Goal: Register for event/course

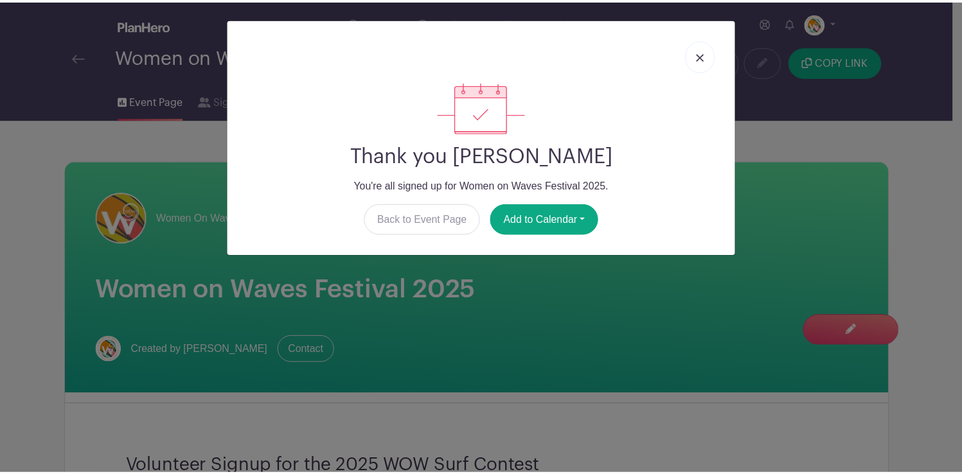
scroll to position [957, 0]
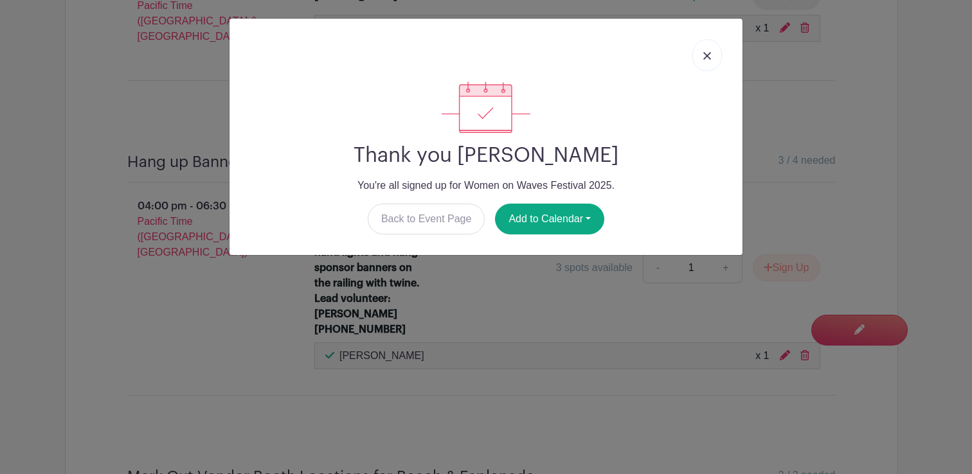
click at [705, 54] on img at bounding box center [707, 56] width 8 height 8
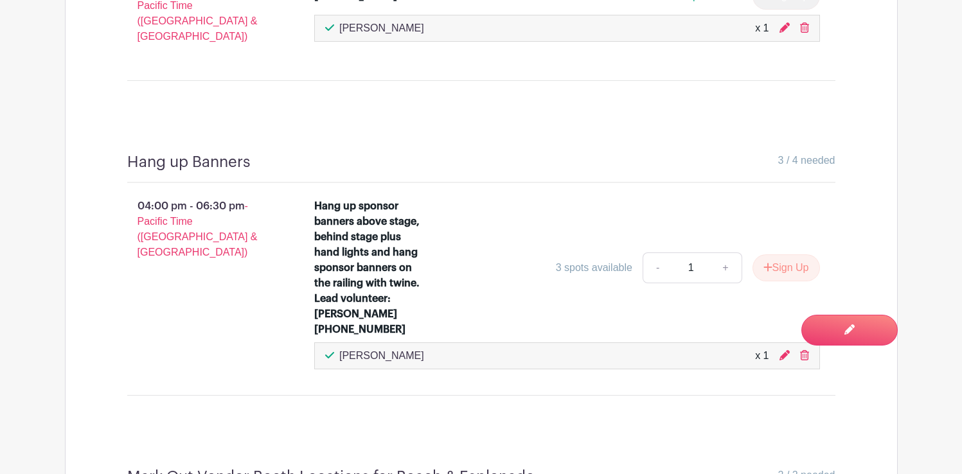
scroll to position [0, 0]
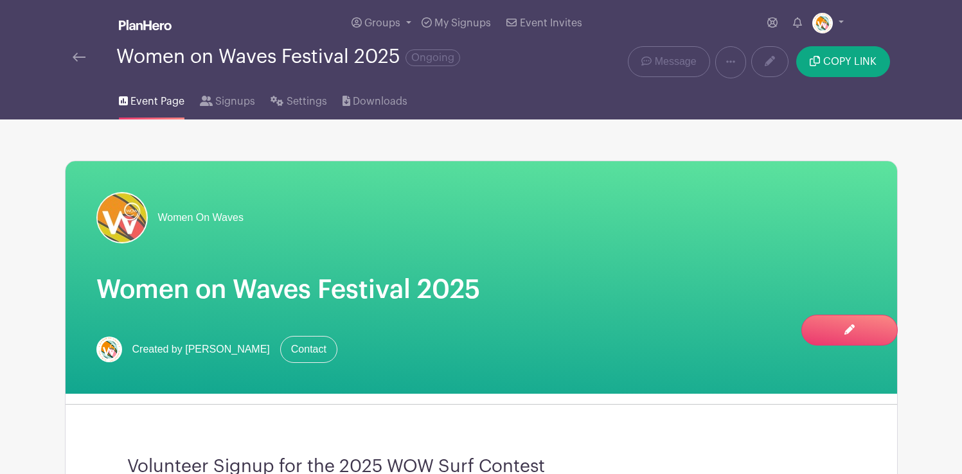
click at [78, 57] on img at bounding box center [79, 57] width 13 height 9
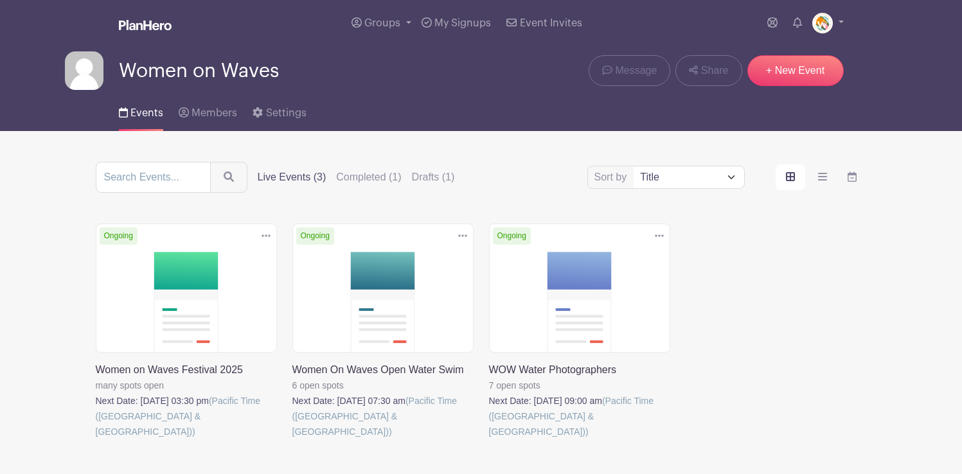
click at [489, 440] on link at bounding box center [489, 440] width 0 height 0
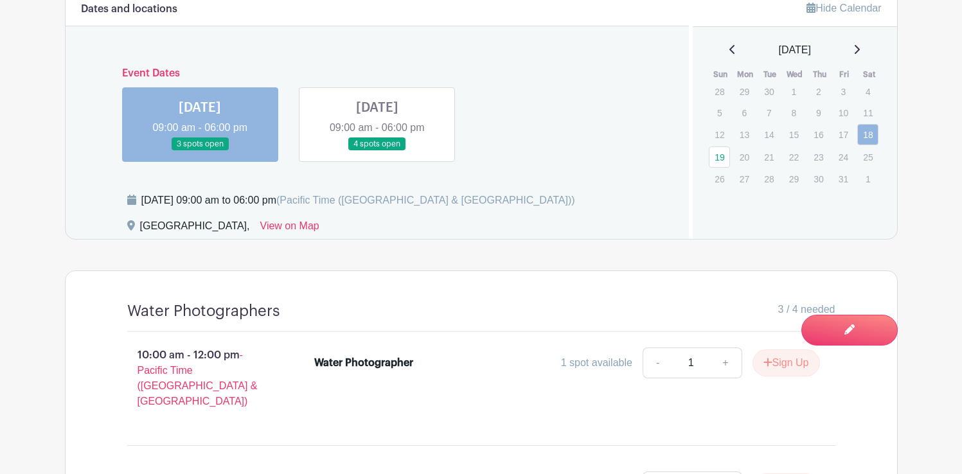
scroll to position [760, 0]
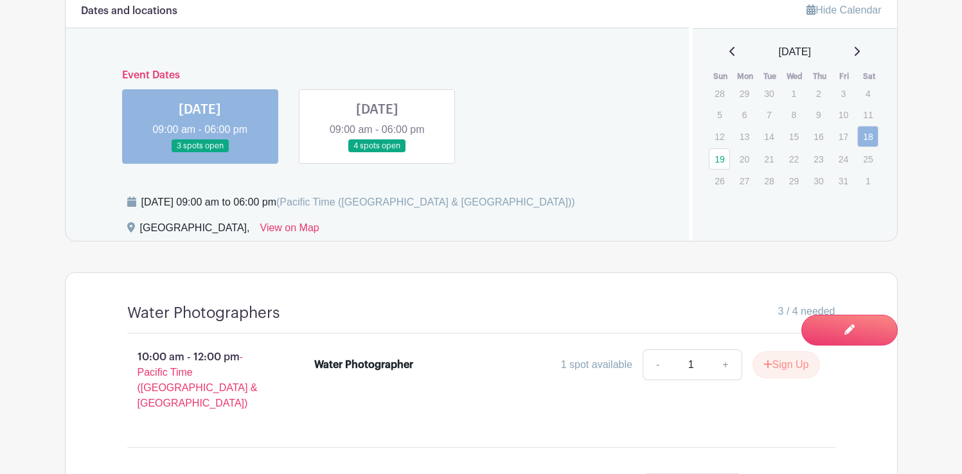
click at [377, 153] on link at bounding box center [377, 153] width 0 height 0
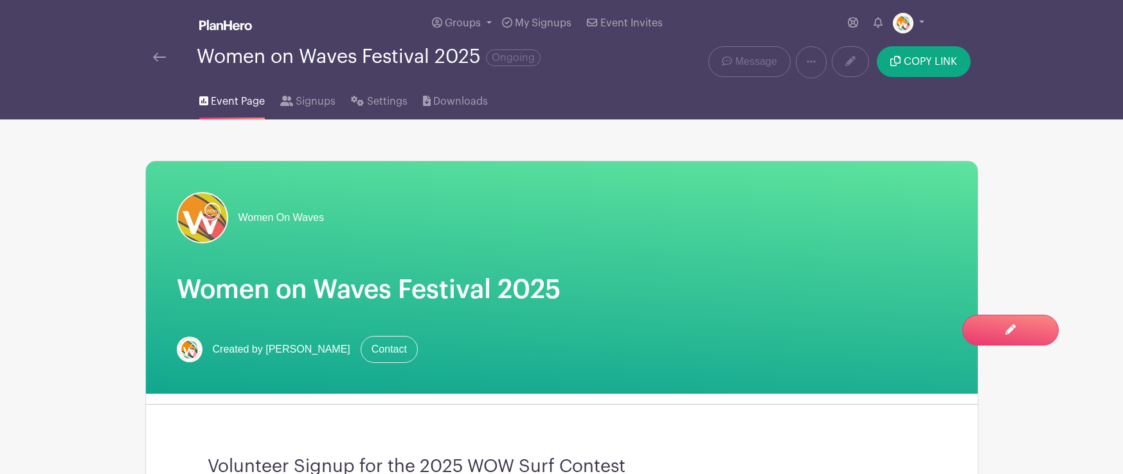
scroll to position [919, 0]
